Goal: Find specific page/section: Find specific page/section

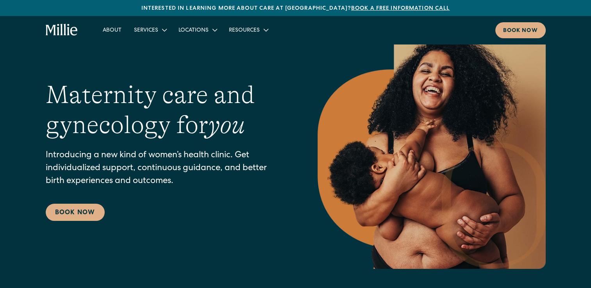
scroll to position [21, 0]
click at [104, 28] on link "About" at bounding box center [112, 29] width 31 height 13
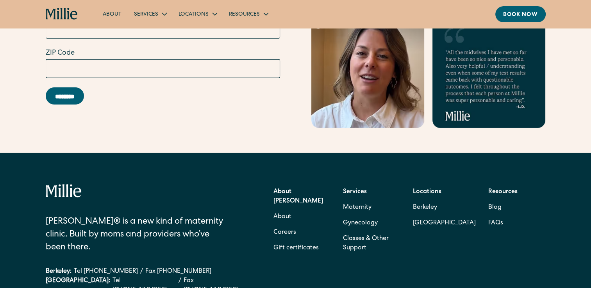
scroll to position [2522, 0]
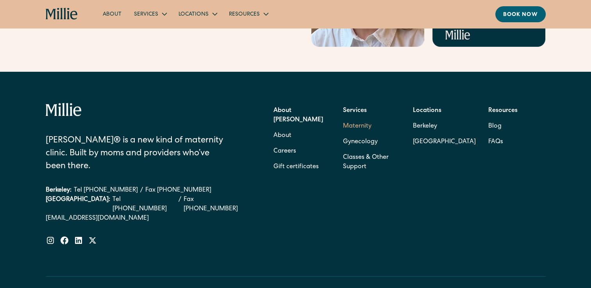
click at [350, 119] on link "Maternity" at bounding box center [357, 127] width 29 height 16
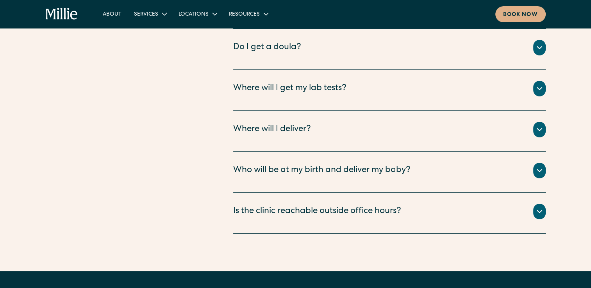
scroll to position [3044, 0]
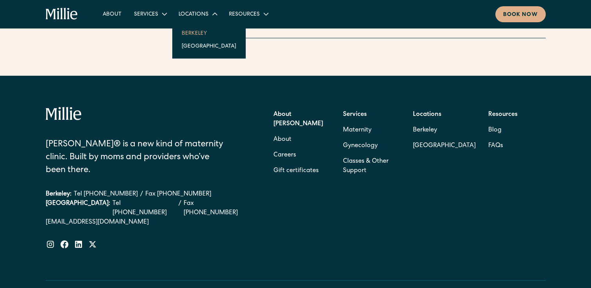
click at [188, 35] on link "Berkeley" at bounding box center [208, 33] width 67 height 13
